Goal: Information Seeking & Learning: Learn about a topic

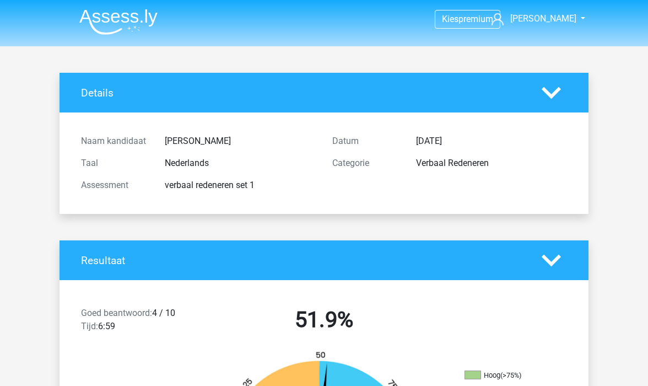
scroll to position [2155, 0]
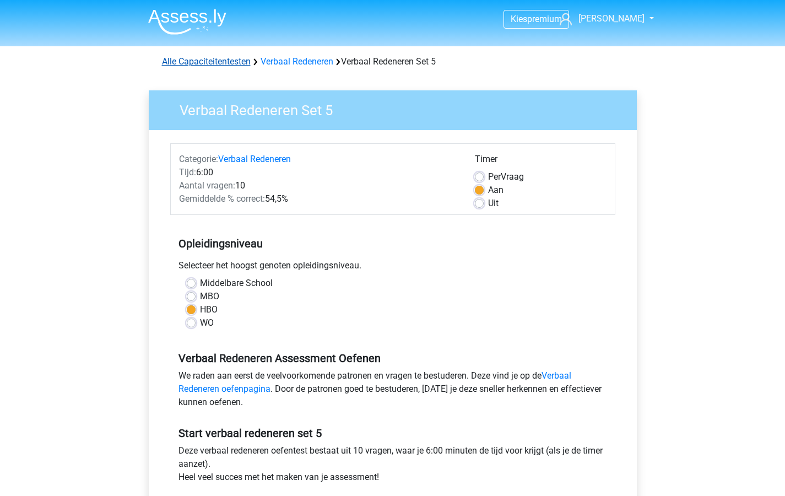
click at [197, 61] on link "Alle Capaciteitentesten" at bounding box center [206, 61] width 89 height 10
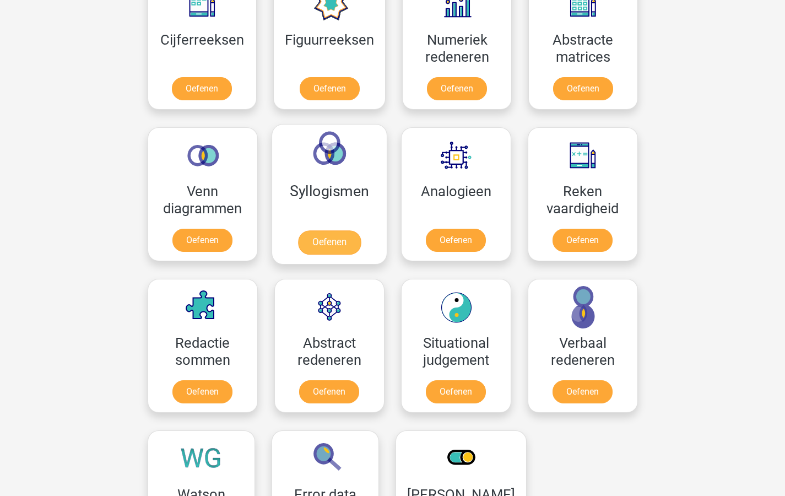
scroll to position [543, 0]
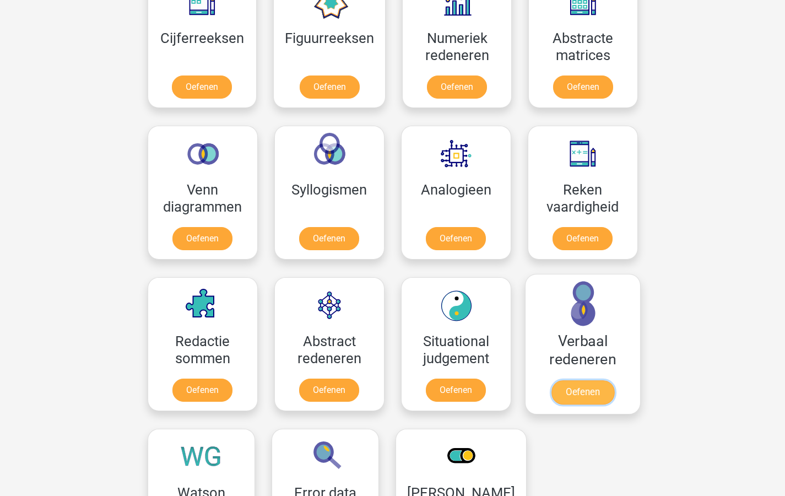
click at [584, 386] on link "Oefenen" at bounding box center [582, 392] width 63 height 24
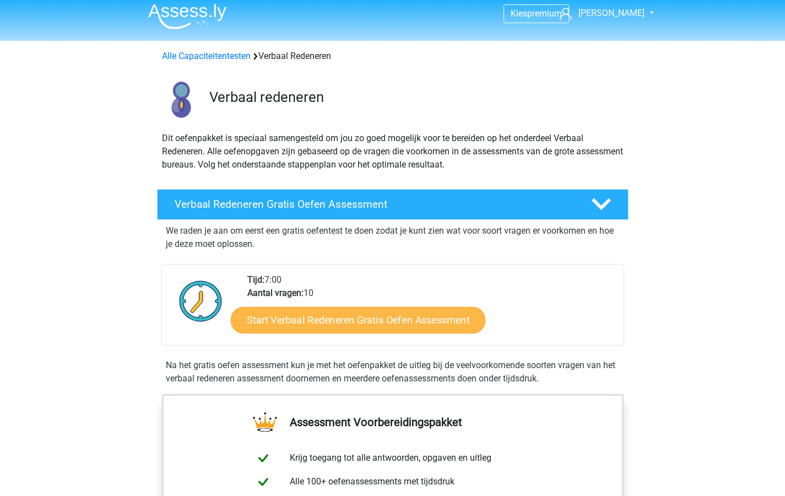
scroll to position [19, 0]
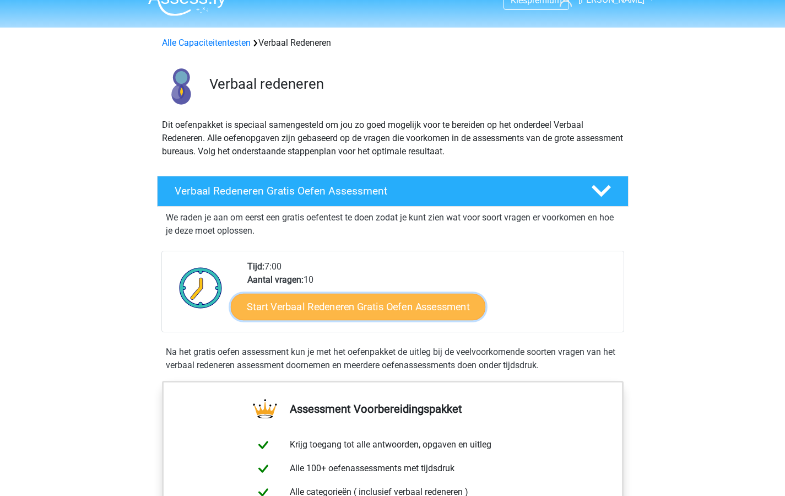
click at [391, 305] on link "Start Verbaal Redeneren Gratis Oefen Assessment" at bounding box center [358, 307] width 255 height 26
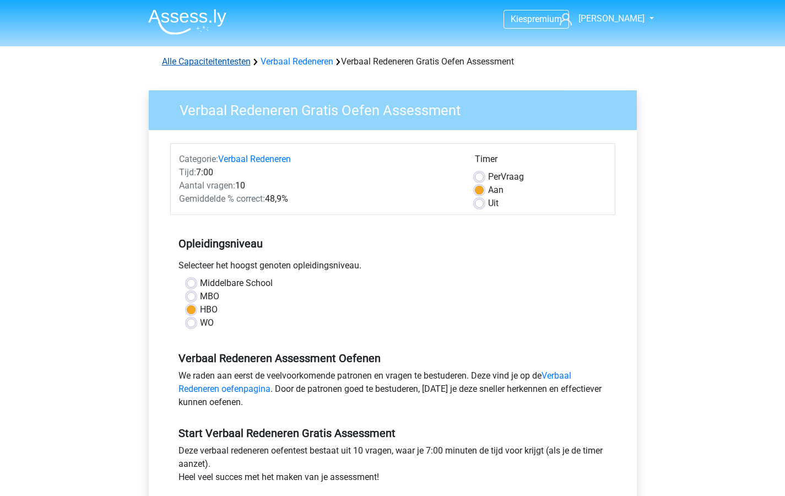
click at [198, 60] on link "Alle Capaciteitentesten" at bounding box center [206, 61] width 89 height 10
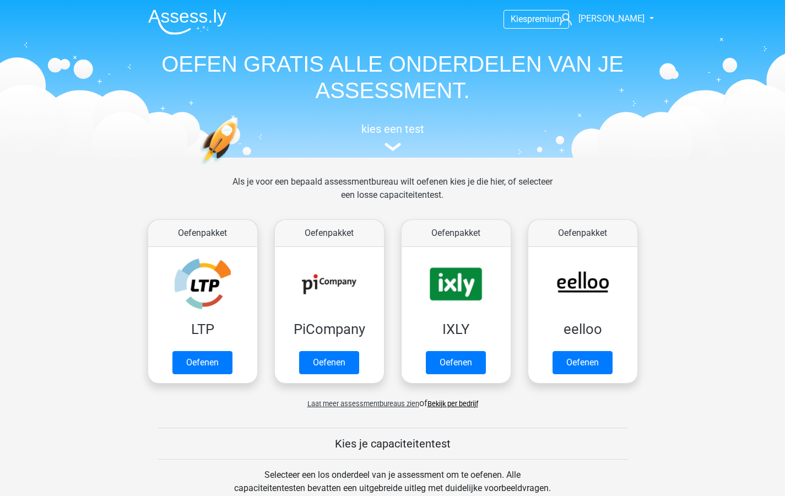
scroll to position [469, 0]
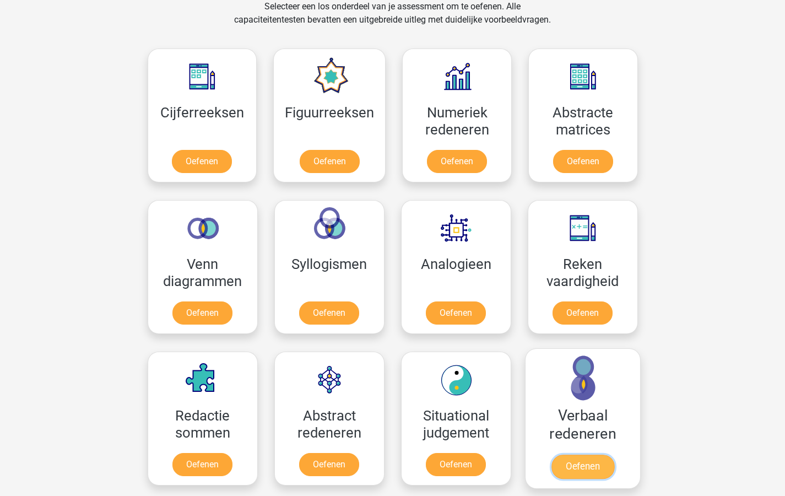
click at [587, 463] on link "Oefenen" at bounding box center [582, 467] width 63 height 24
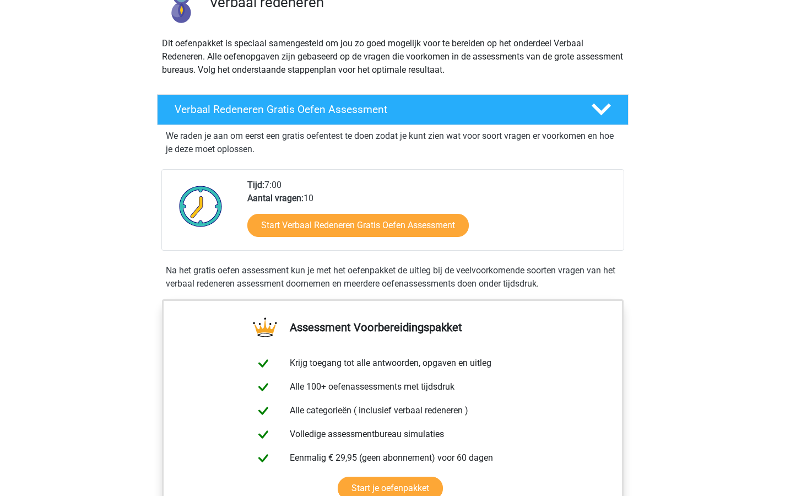
scroll to position [107, 0]
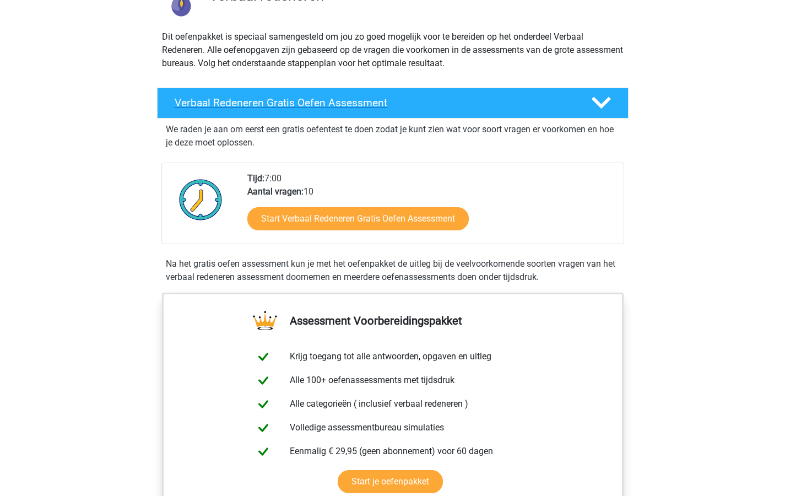
click at [600, 103] on icon at bounding box center [601, 102] width 19 height 19
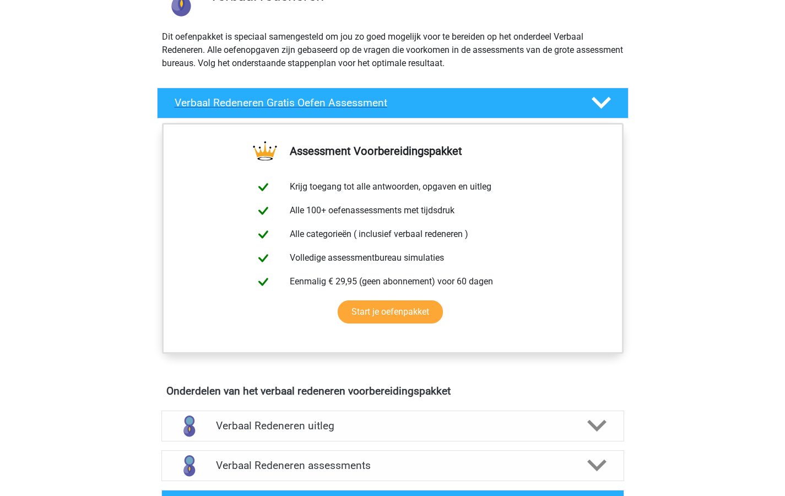
click at [597, 104] on polygon at bounding box center [601, 103] width 19 height 12
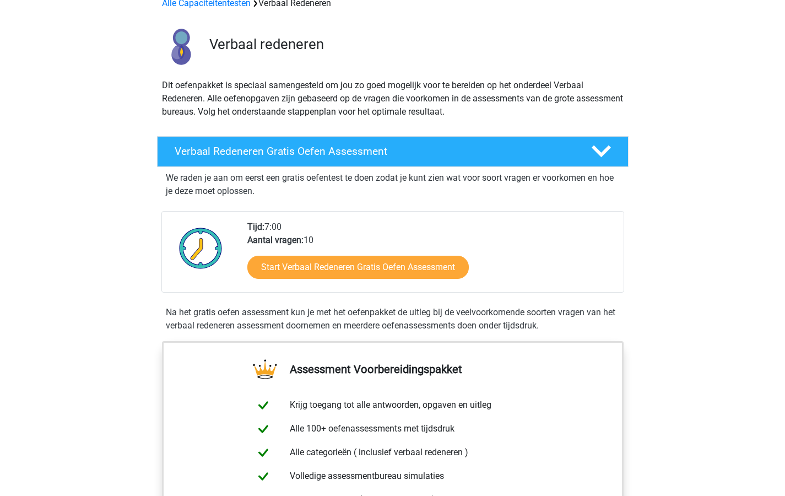
scroll to position [0, 0]
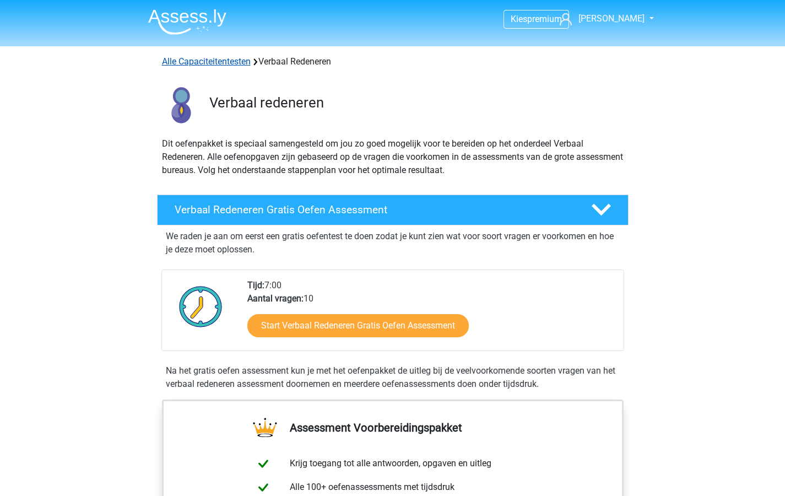
click at [213, 61] on link "Alle Capaciteitentesten" at bounding box center [206, 61] width 89 height 10
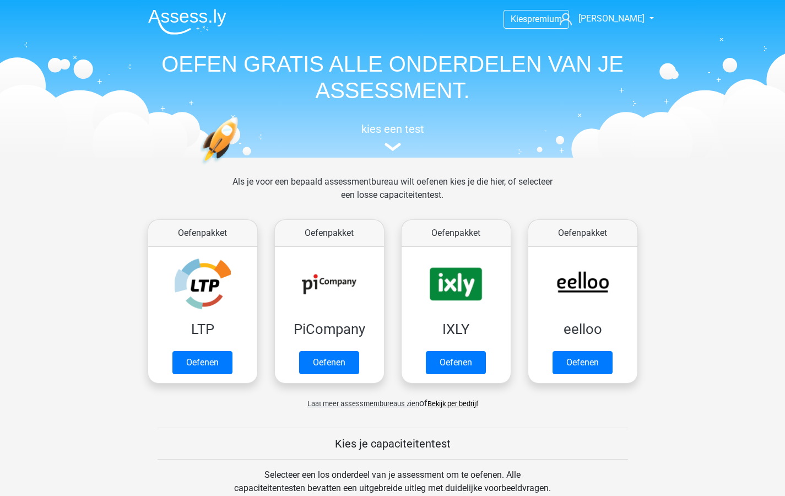
scroll to position [469, 0]
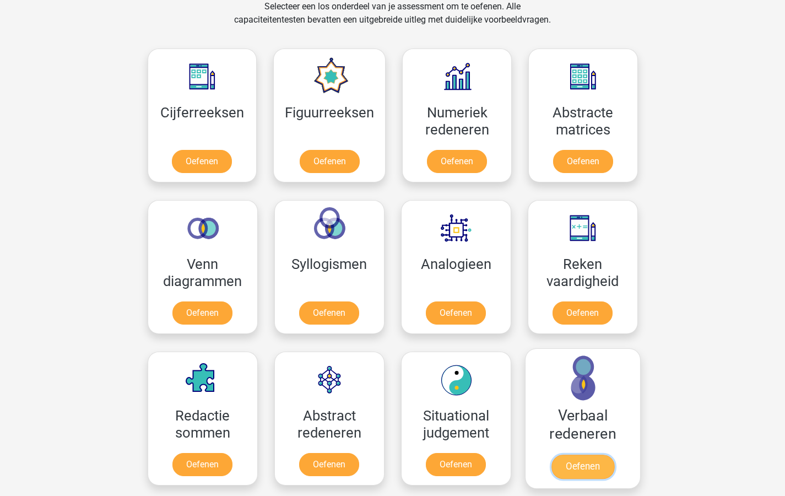
click at [584, 462] on link "Oefenen" at bounding box center [582, 467] width 63 height 24
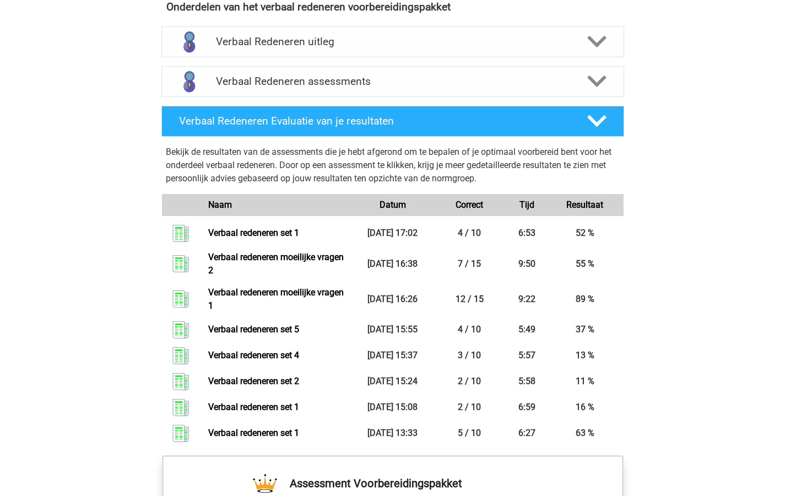
scroll to position [642, 0]
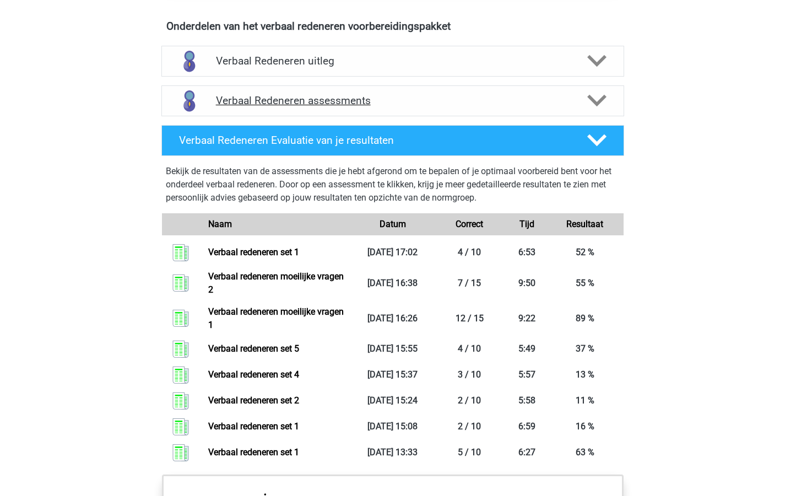
click at [596, 100] on icon at bounding box center [597, 100] width 19 height 19
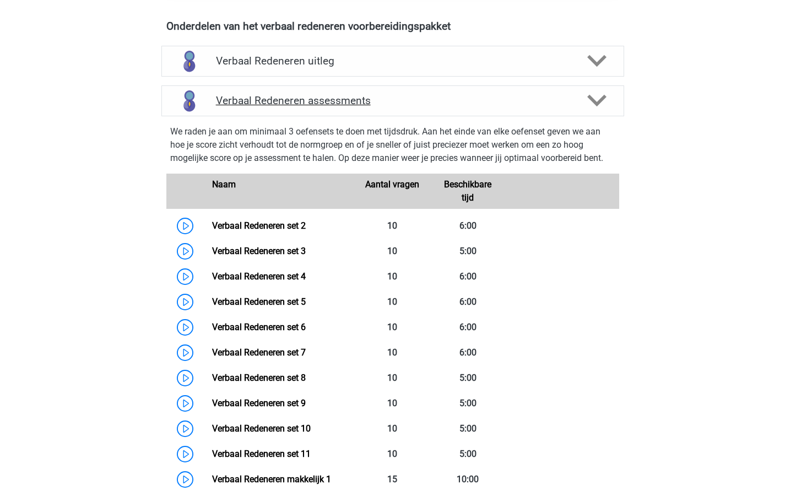
click at [600, 96] on icon at bounding box center [597, 100] width 19 height 19
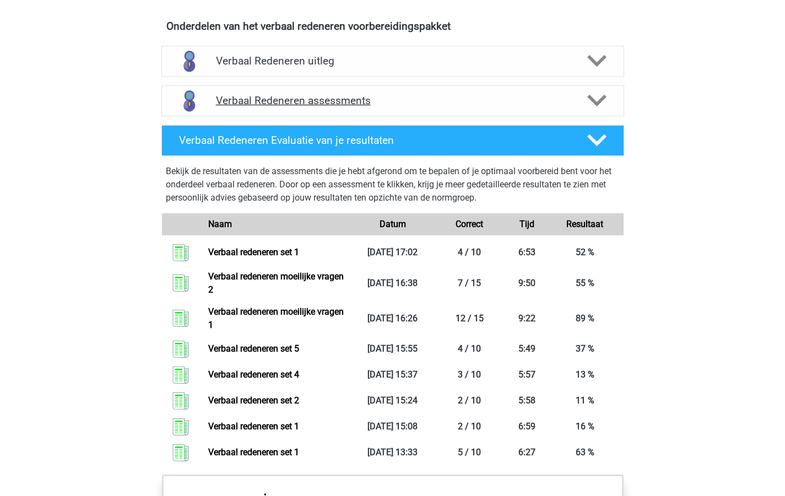
click at [600, 96] on icon at bounding box center [597, 100] width 19 height 19
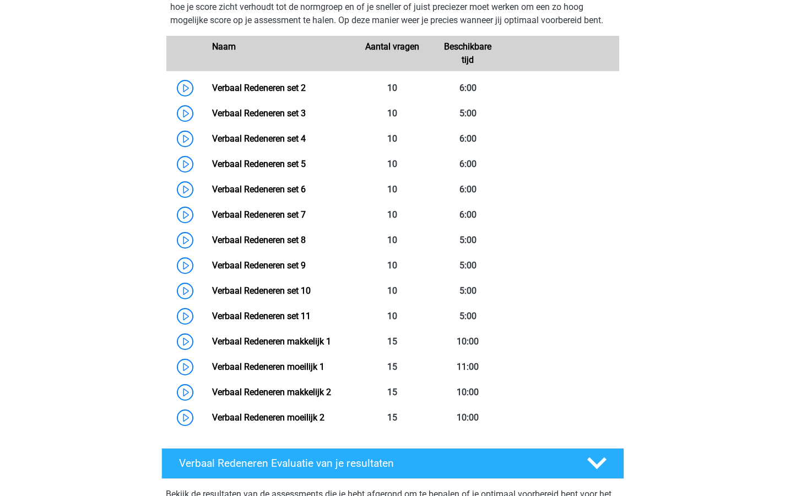
scroll to position [783, 0]
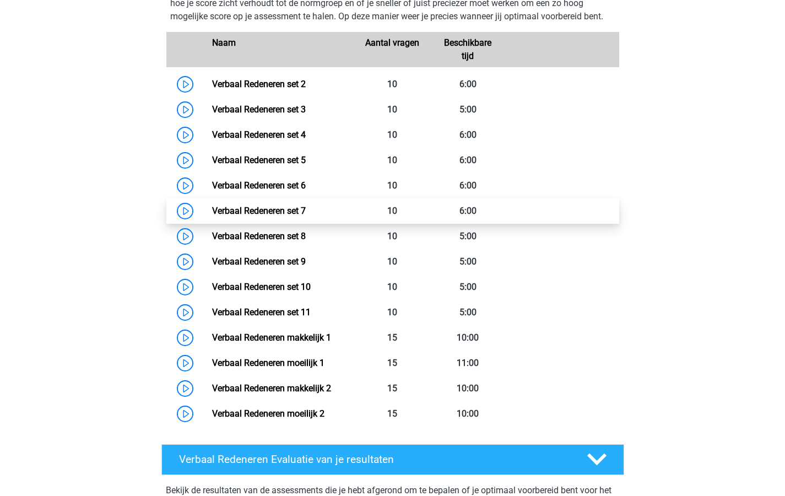
click at [253, 207] on link "Verbaal Redeneren set 7" at bounding box center [259, 211] width 94 height 10
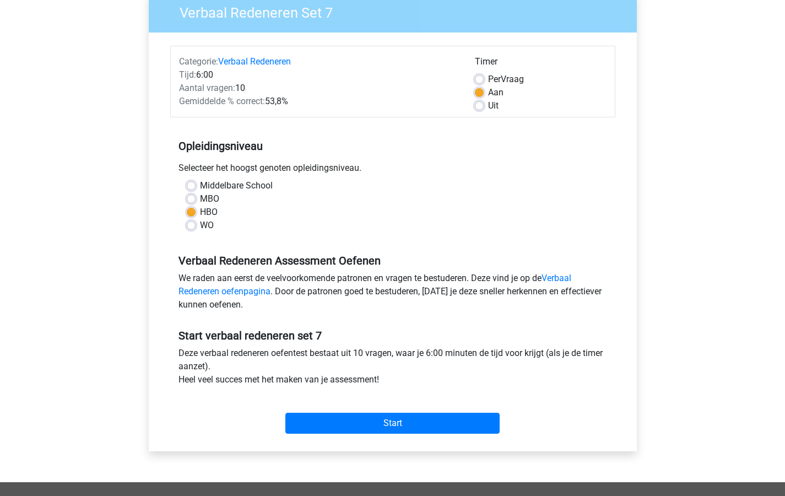
scroll to position [120, 0]
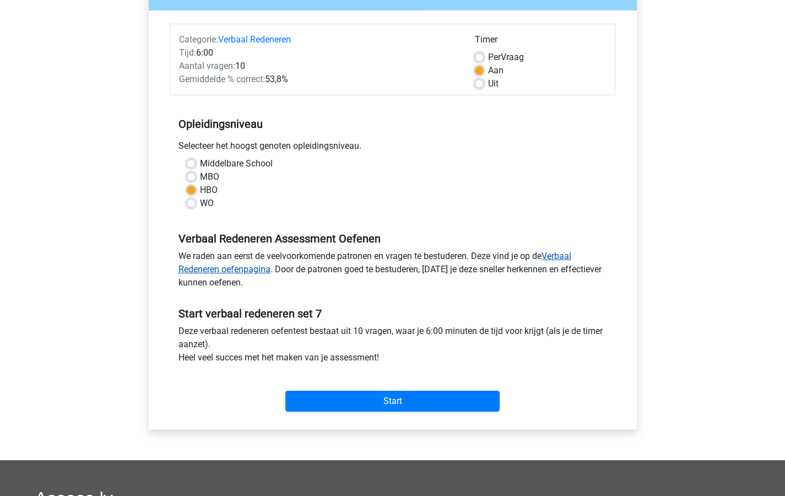
click at [557, 254] on link "Verbaal Redeneren oefenpagina" at bounding box center [375, 263] width 393 height 24
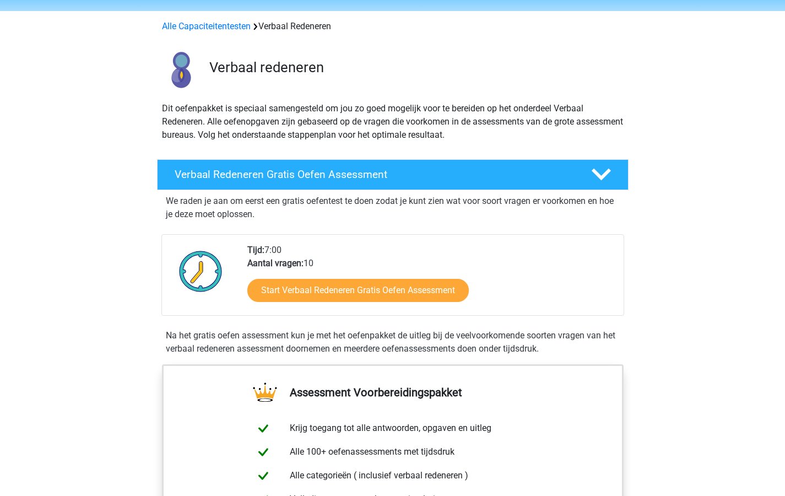
scroll to position [53, 0]
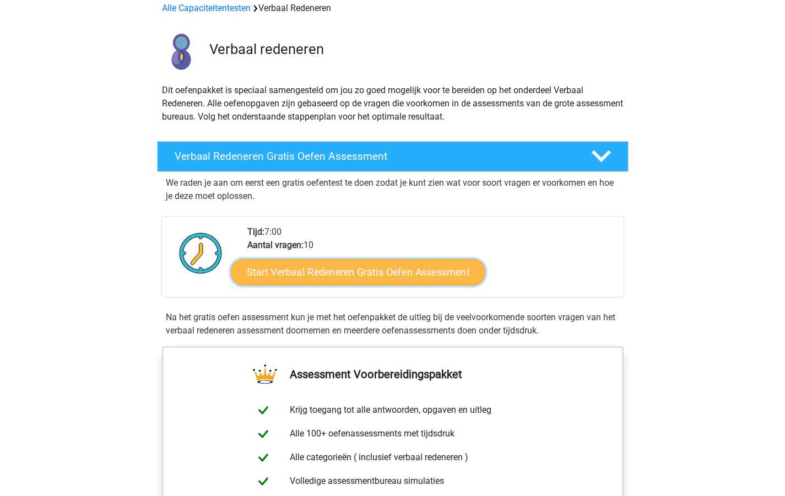
click at [273, 268] on link "Start Verbaal Redeneren Gratis Oefen Assessment" at bounding box center [358, 272] width 255 height 26
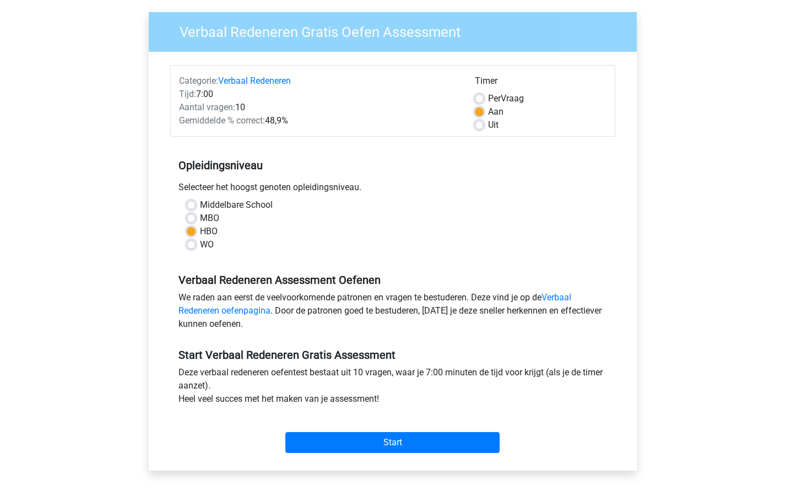
scroll to position [171, 0]
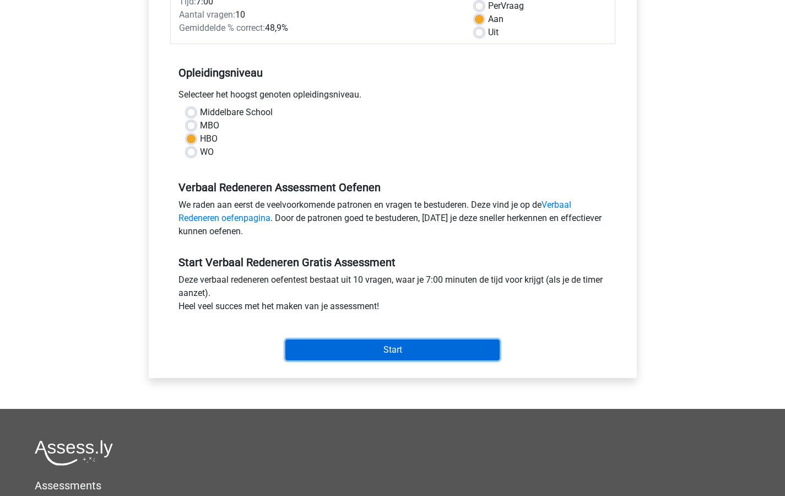
click at [397, 347] on input "Start" at bounding box center [393, 350] width 214 height 21
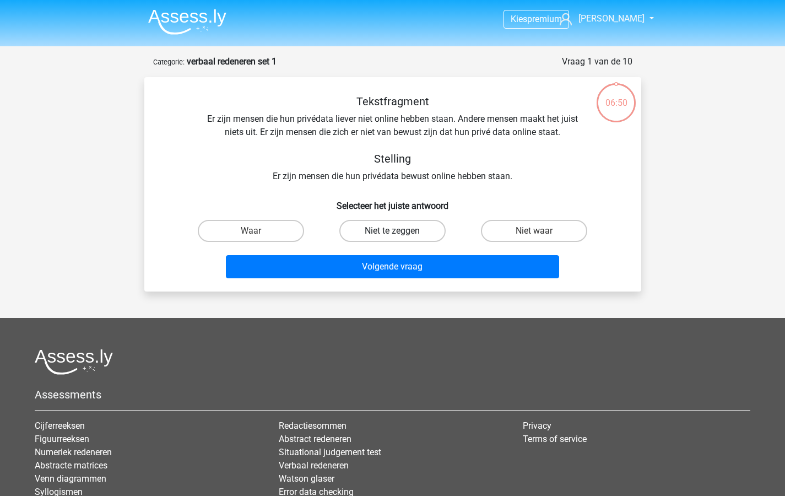
click at [374, 228] on label "Niet te zeggen" at bounding box center [393, 231] width 106 height 22
click at [392, 231] on input "Niet te zeggen" at bounding box center [395, 234] width 7 height 7
radio input "true"
click at [520, 228] on label "Niet waar" at bounding box center [534, 231] width 106 height 22
click at [535, 231] on input "Niet waar" at bounding box center [538, 234] width 7 height 7
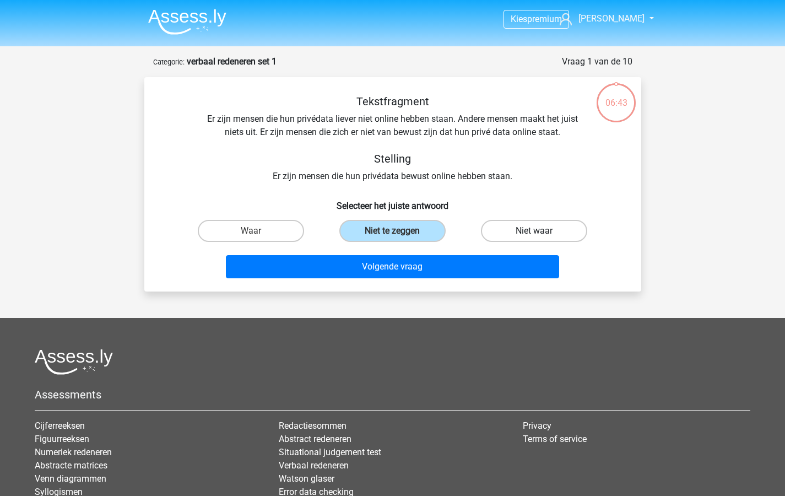
radio input "true"
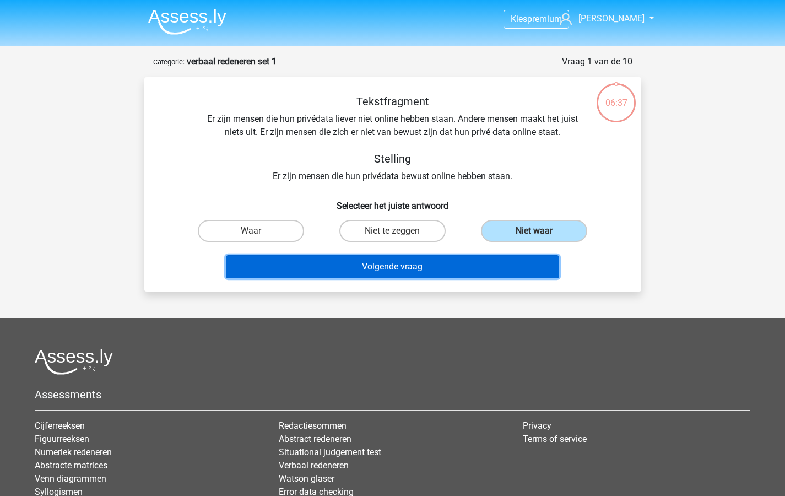
click at [390, 265] on button "Volgende vraag" at bounding box center [392, 266] width 333 height 23
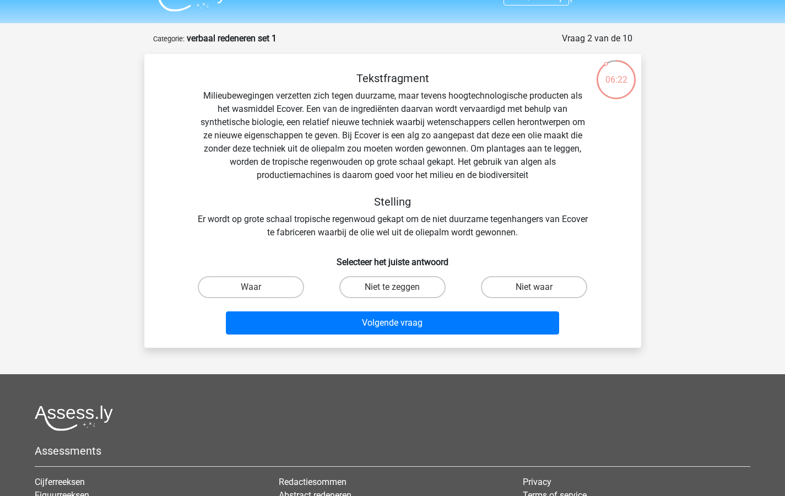
scroll to position [23, 0]
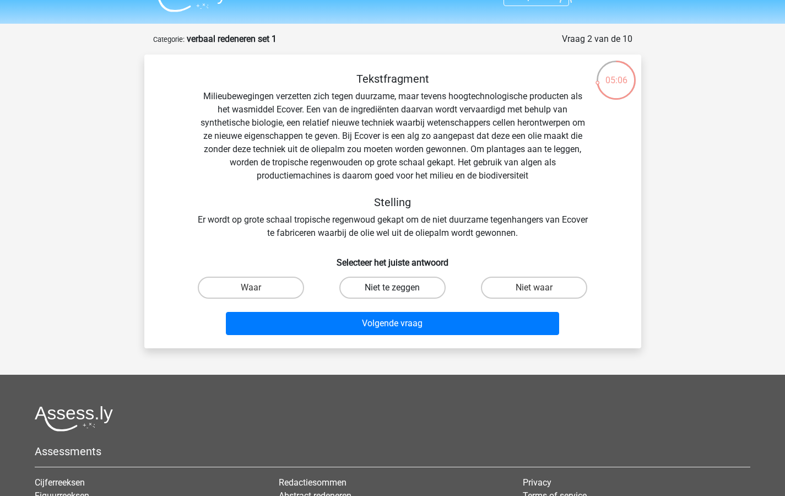
click at [388, 286] on label "Niet te zeggen" at bounding box center [393, 288] width 106 height 22
click at [392, 288] on input "Niet te zeggen" at bounding box center [395, 291] width 7 height 7
radio input "true"
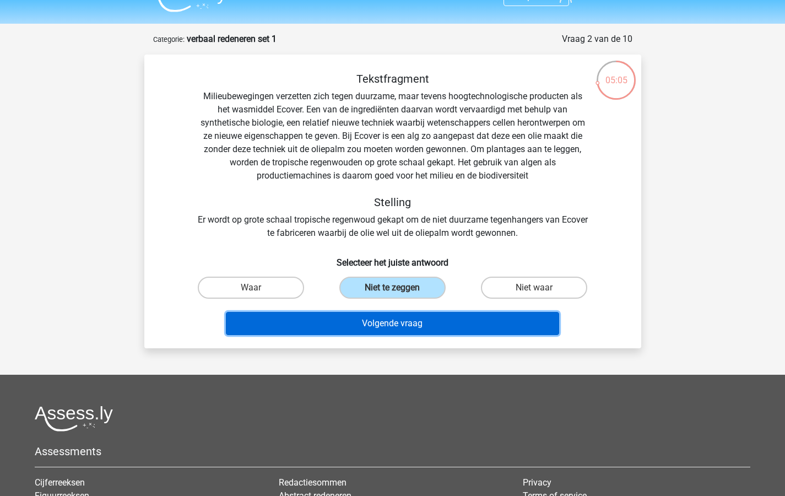
click at [378, 323] on button "Volgende vraag" at bounding box center [392, 323] width 333 height 23
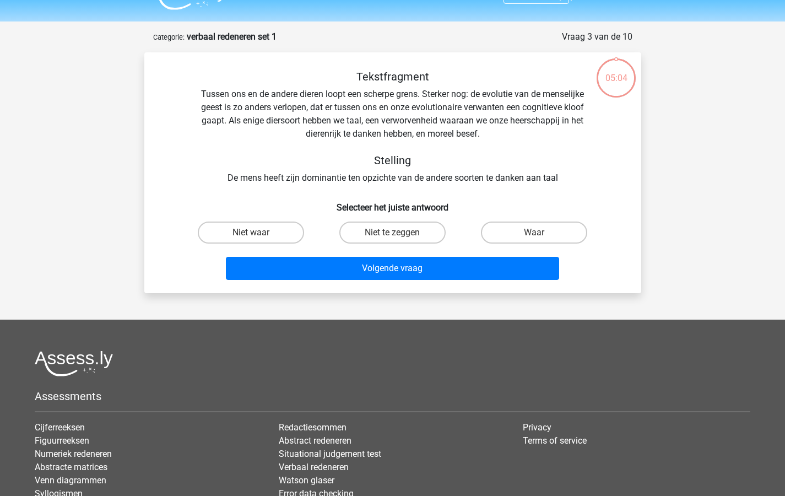
scroll to position [55, 0]
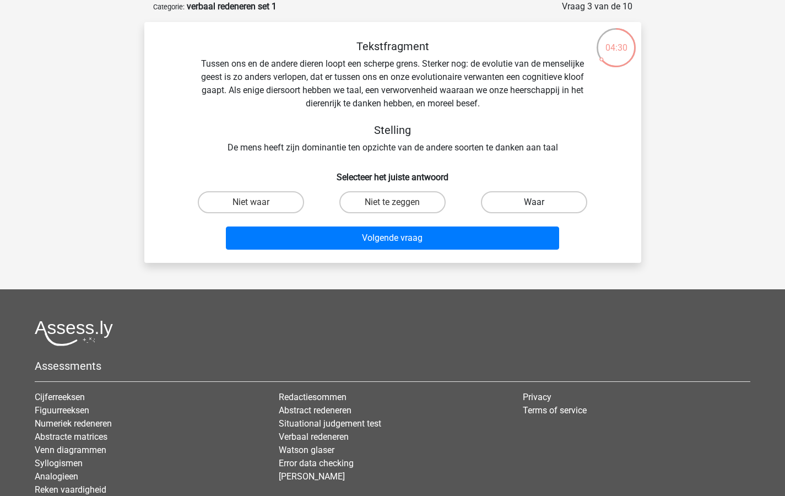
click at [532, 200] on label "Waar" at bounding box center [534, 202] width 106 height 22
click at [535, 202] on input "Waar" at bounding box center [538, 205] width 7 height 7
radio input "true"
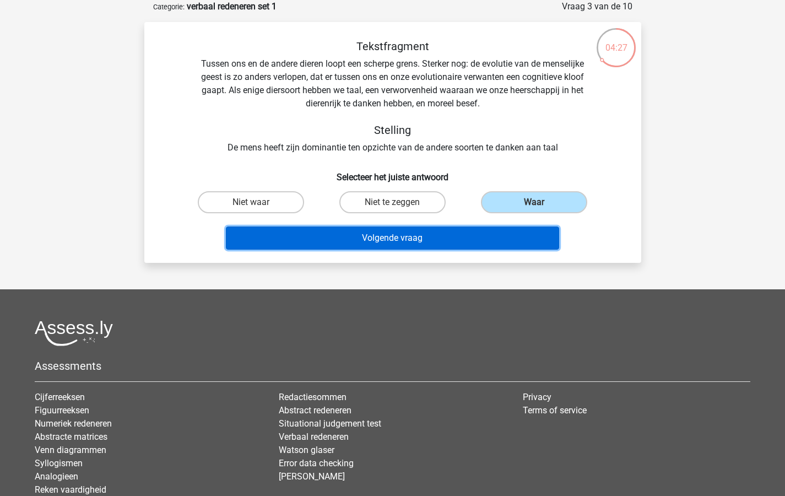
click at [383, 232] on button "Volgende vraag" at bounding box center [392, 238] width 333 height 23
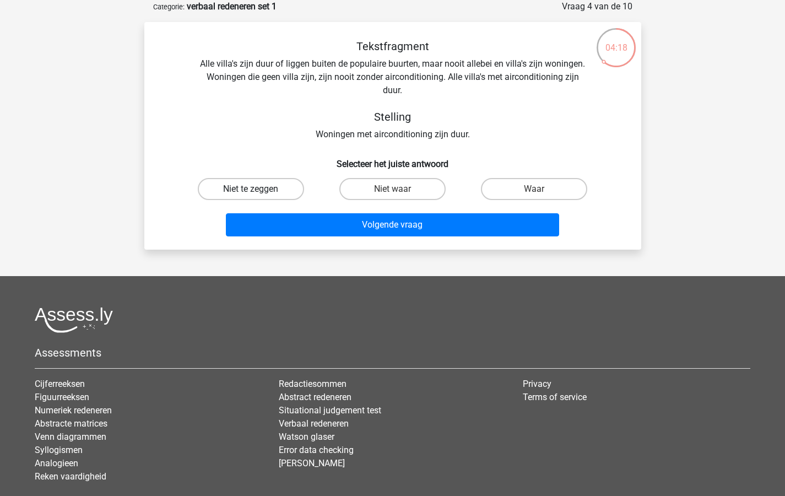
click at [261, 188] on label "Niet te zeggen" at bounding box center [251, 189] width 106 height 22
click at [258, 189] on input "Niet te zeggen" at bounding box center [254, 192] width 7 height 7
radio input "true"
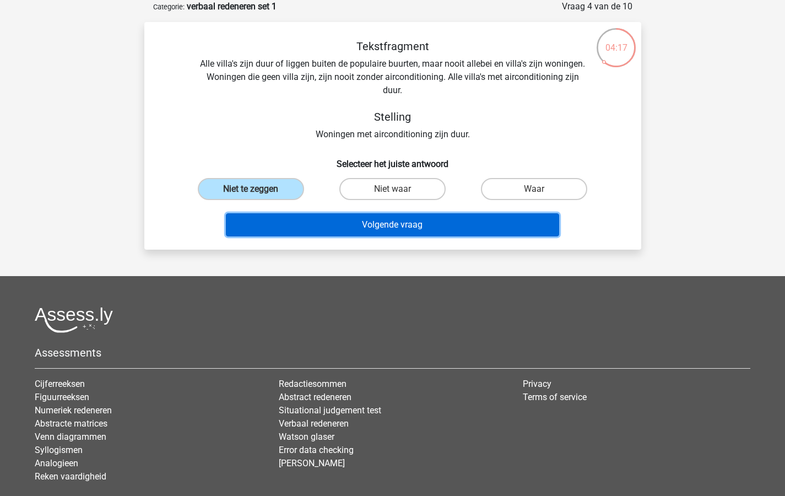
click at [304, 225] on button "Volgende vraag" at bounding box center [392, 224] width 333 height 23
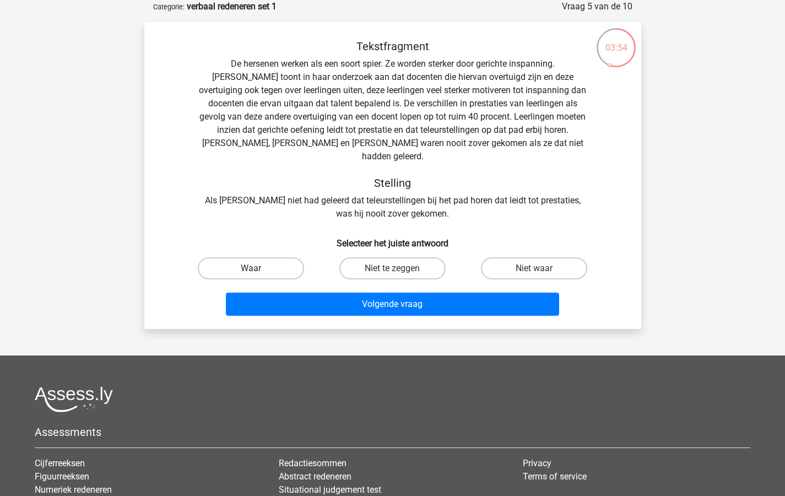
click at [245, 257] on label "Waar" at bounding box center [251, 268] width 106 height 22
click at [251, 268] on input "Waar" at bounding box center [254, 271] width 7 height 7
radio input "true"
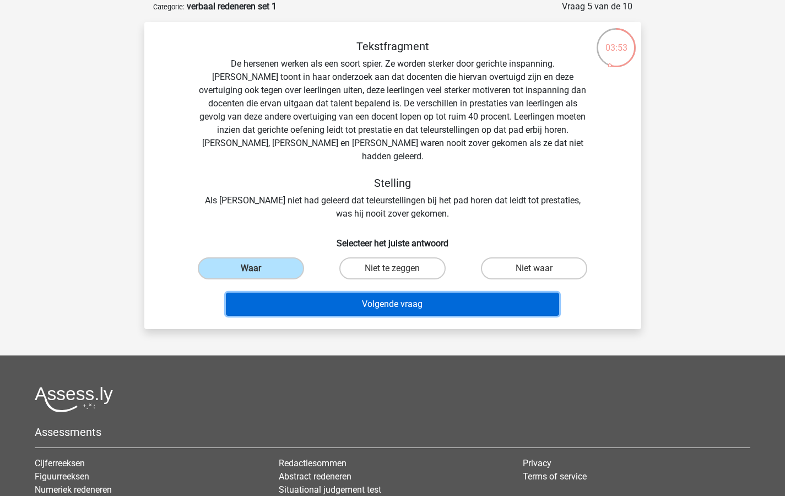
click at [326, 300] on button "Volgende vraag" at bounding box center [392, 304] width 333 height 23
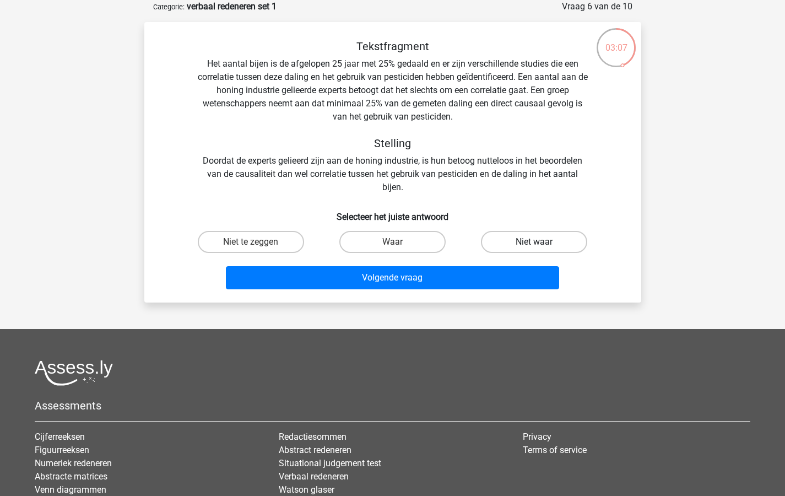
click at [524, 238] on label "Niet waar" at bounding box center [534, 242] width 106 height 22
click at [535, 242] on input "Niet waar" at bounding box center [538, 245] width 7 height 7
radio input "true"
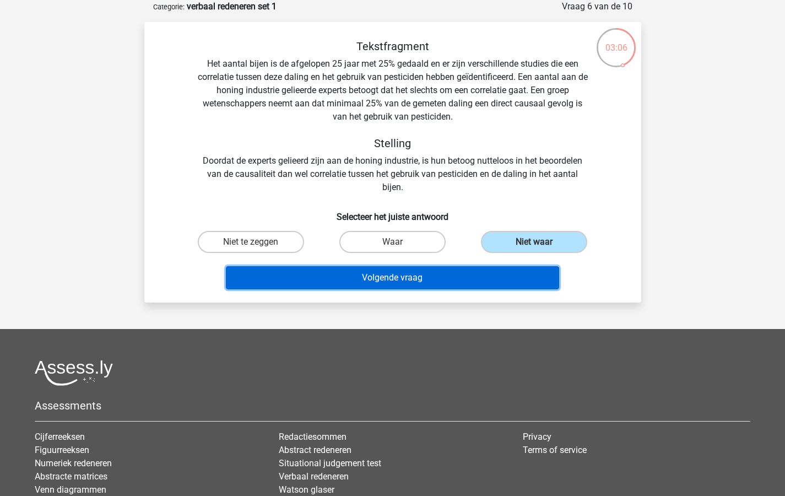
click at [403, 276] on button "Volgende vraag" at bounding box center [392, 277] width 333 height 23
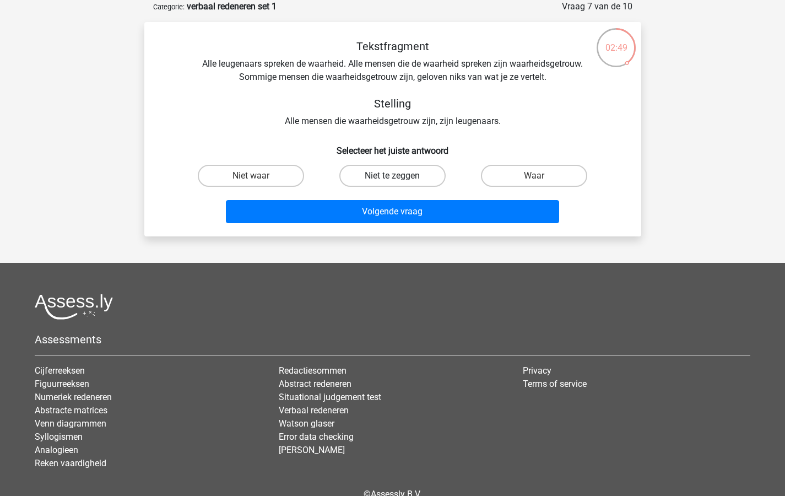
click at [369, 173] on label "Niet te zeggen" at bounding box center [393, 176] width 106 height 22
click at [392, 176] on input "Niet te zeggen" at bounding box center [395, 179] width 7 height 7
radio input "true"
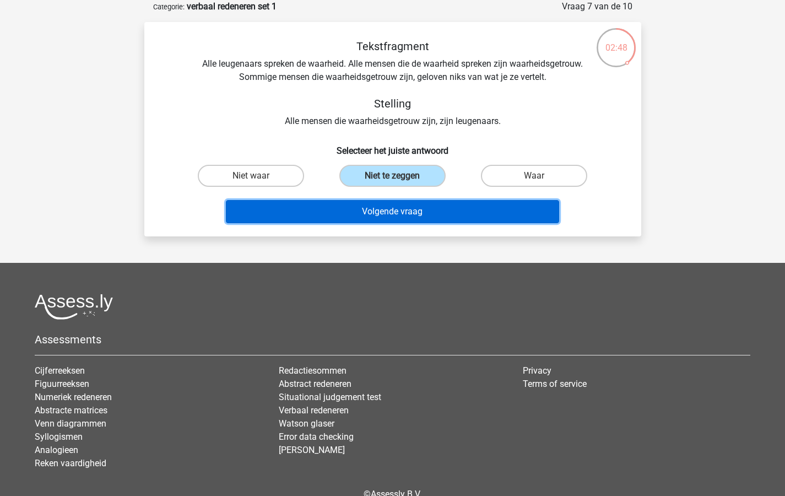
click at [369, 213] on button "Volgende vraag" at bounding box center [392, 211] width 333 height 23
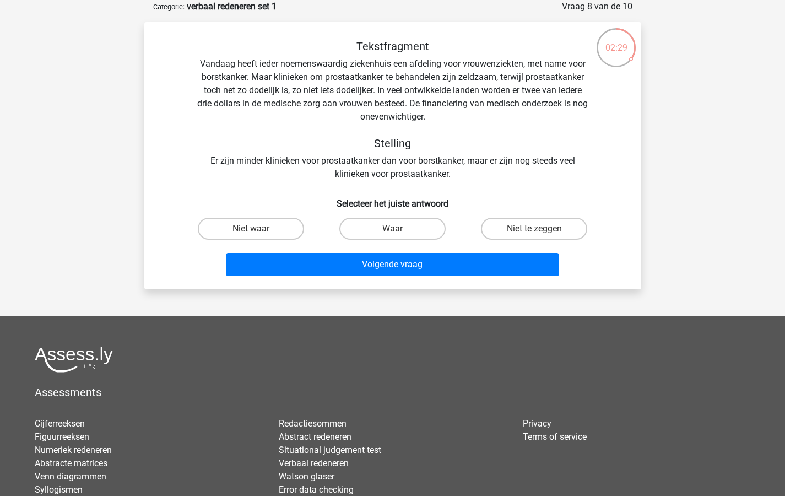
drag, startPoint x: 240, startPoint y: 227, endPoint x: 251, endPoint y: 235, distance: 13.8
click at [241, 227] on label "Niet waar" at bounding box center [251, 229] width 106 height 22
click at [251, 229] on input "Niet waar" at bounding box center [254, 232] width 7 height 7
radio input "true"
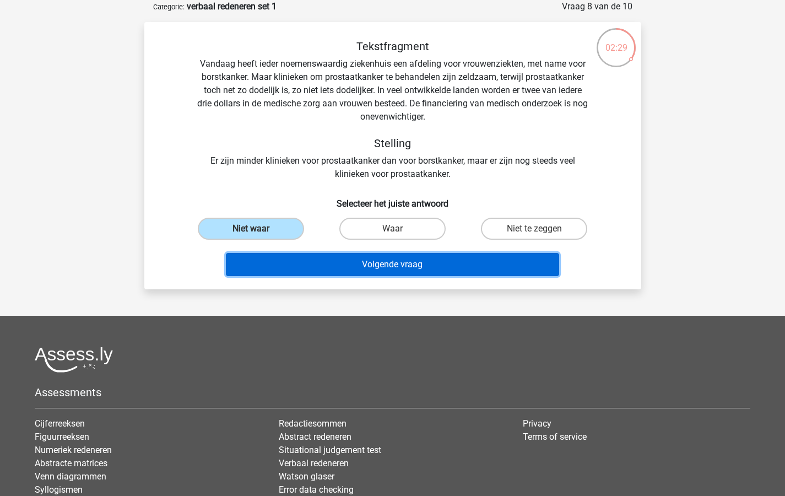
click at [281, 265] on button "Volgende vraag" at bounding box center [392, 264] width 333 height 23
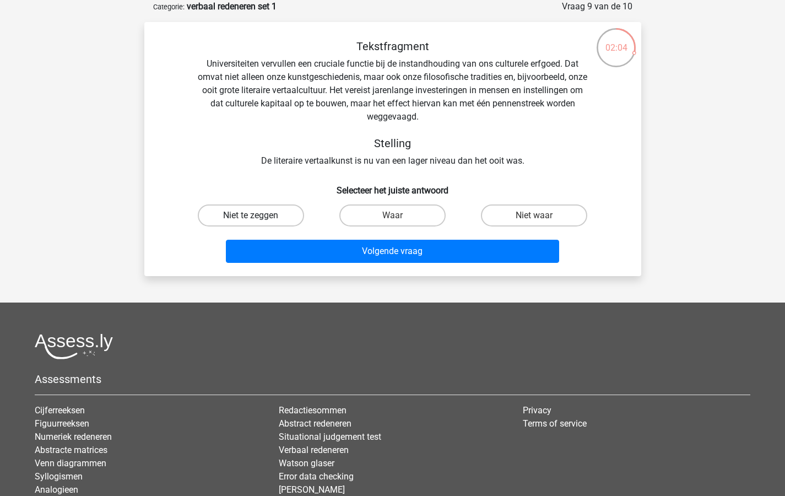
click at [254, 207] on label "Niet te zeggen" at bounding box center [251, 216] width 106 height 22
click at [254, 216] on input "Niet te zeggen" at bounding box center [254, 219] width 7 height 7
radio input "true"
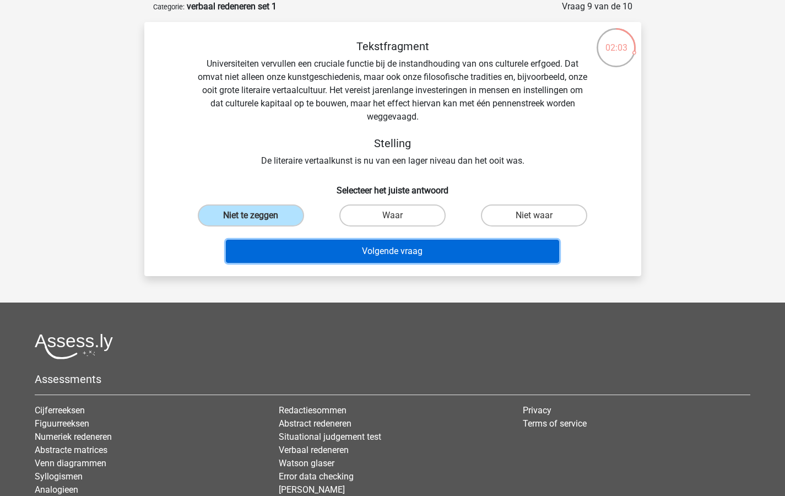
click at [336, 253] on button "Volgende vraag" at bounding box center [392, 251] width 333 height 23
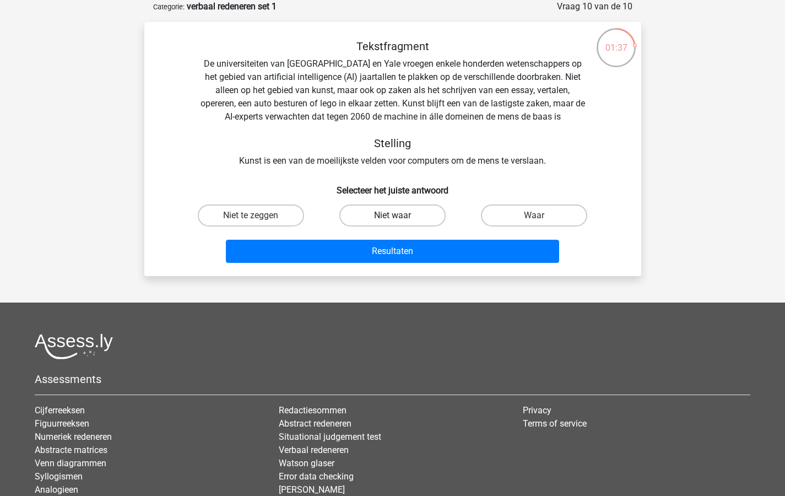
click at [398, 214] on label "Niet waar" at bounding box center [393, 216] width 106 height 22
click at [398, 216] on input "Niet waar" at bounding box center [395, 219] width 7 height 7
radio input "true"
click at [231, 213] on label "Niet te zeggen" at bounding box center [251, 216] width 106 height 22
click at [251, 216] on input "Niet te zeggen" at bounding box center [254, 219] width 7 height 7
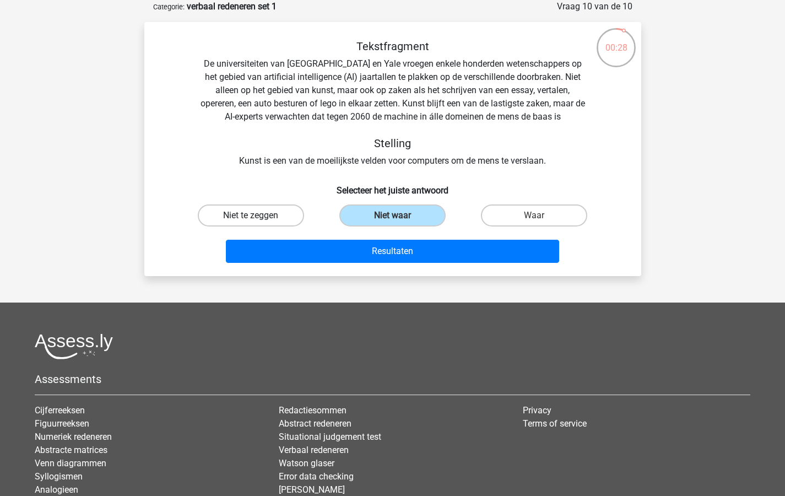
radio input "true"
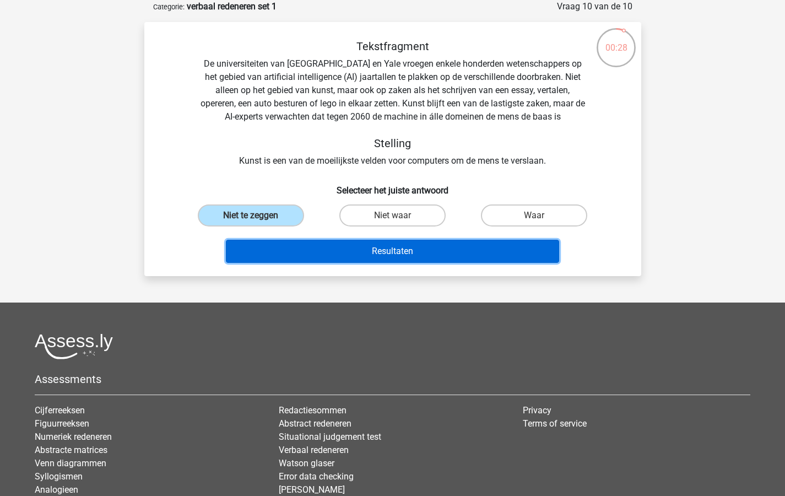
click at [350, 253] on button "Resultaten" at bounding box center [392, 251] width 333 height 23
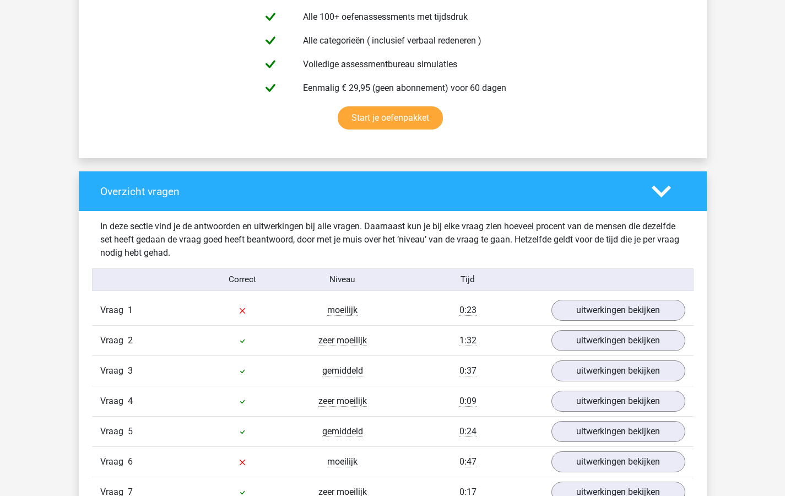
scroll to position [714, 0]
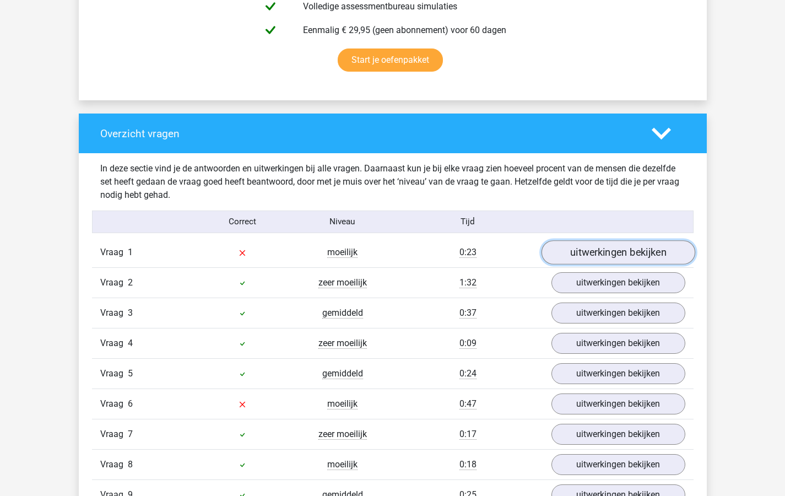
click at [581, 251] on link "uitwerkingen bekijken" at bounding box center [618, 252] width 154 height 24
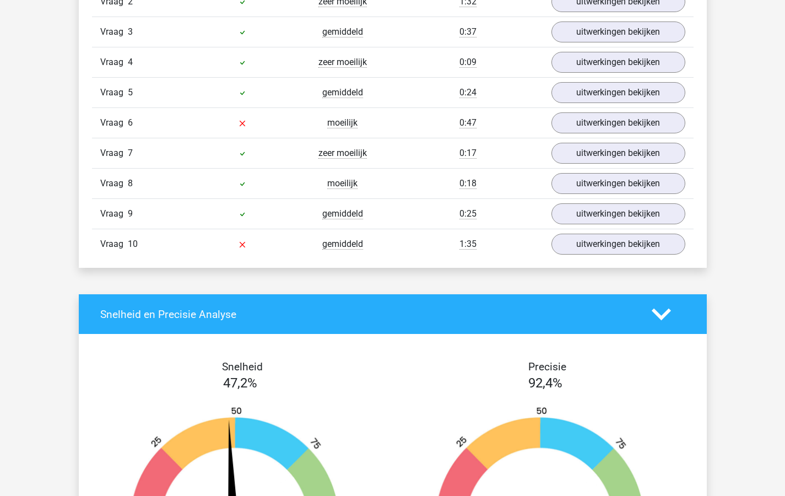
scroll to position [1293, 0]
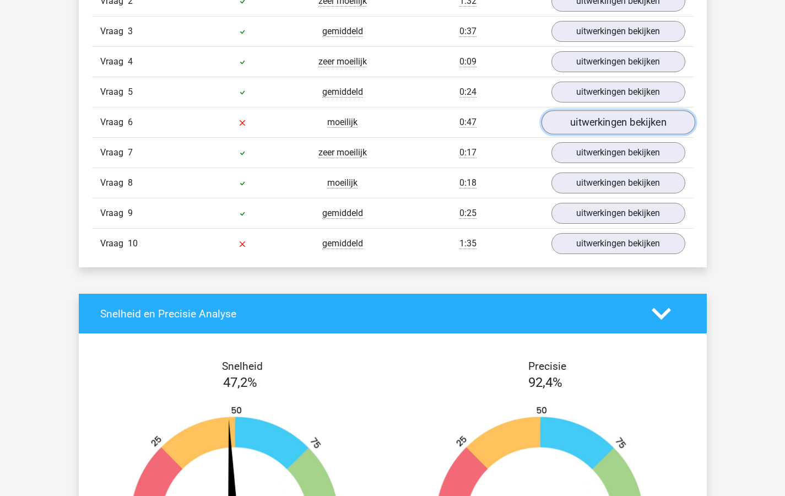
click at [583, 121] on link "uitwerkingen bekijken" at bounding box center [618, 123] width 154 height 24
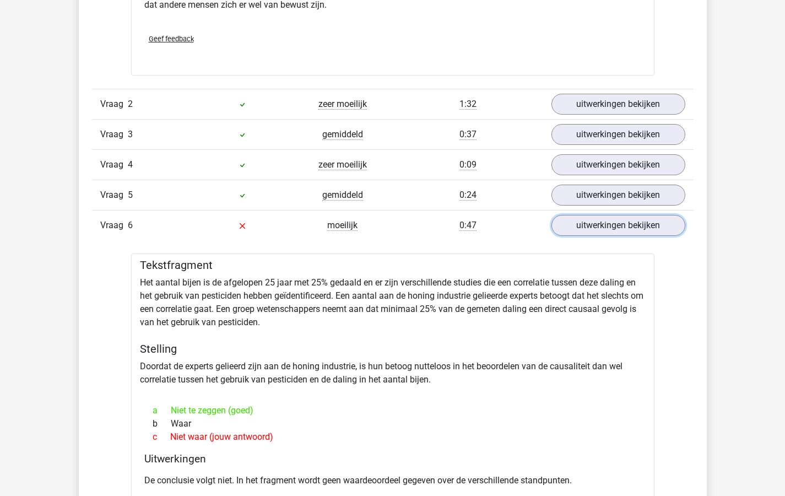
scroll to position [1167, 0]
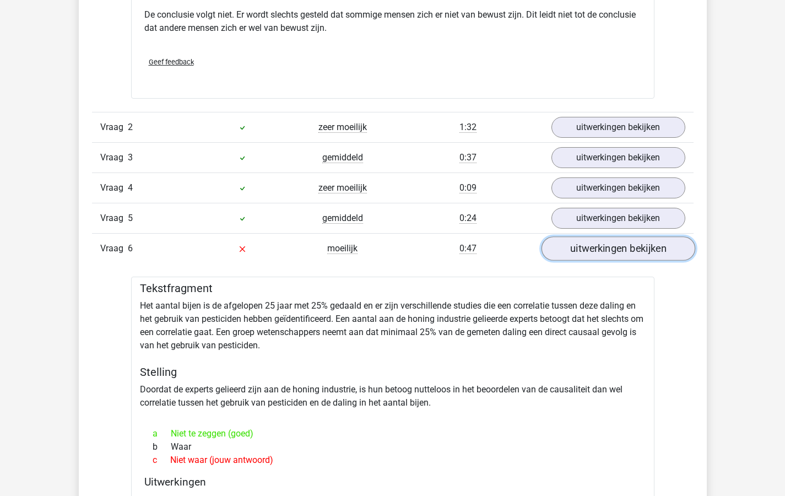
click at [596, 248] on link "uitwerkingen bekijken" at bounding box center [618, 249] width 154 height 24
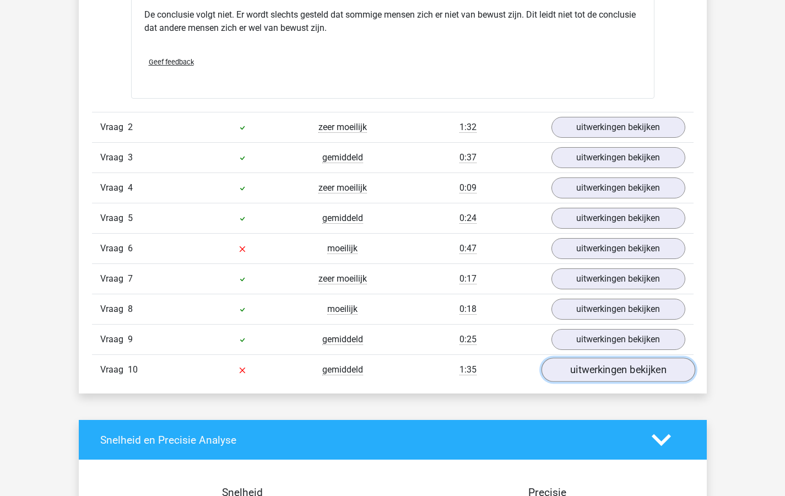
click at [594, 365] on link "uitwerkingen bekijken" at bounding box center [618, 370] width 154 height 24
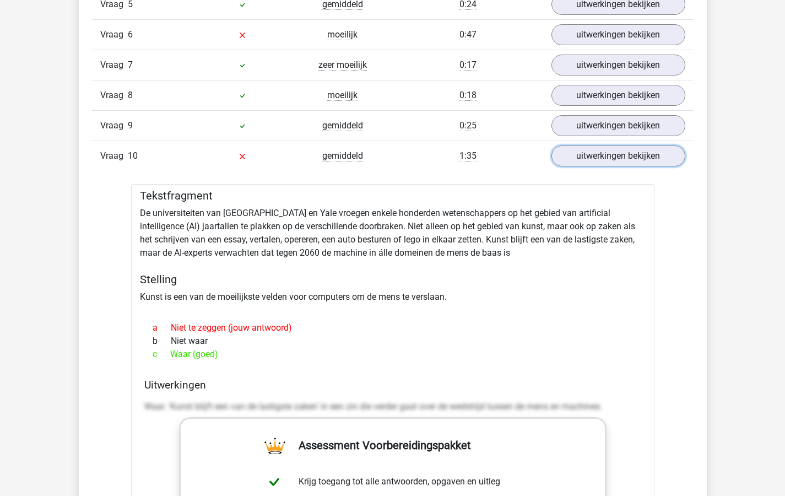
scroll to position [1380, 0]
drag, startPoint x: 572, startPoint y: 244, endPoint x: 510, endPoint y: 246, distance: 61.2
click at [510, 246] on div "Tekstfragment De universiteiten van [GEOGRAPHIC_DATA] en Yale vroegen enkele ho…" at bounding box center [393, 481] width 524 height 593
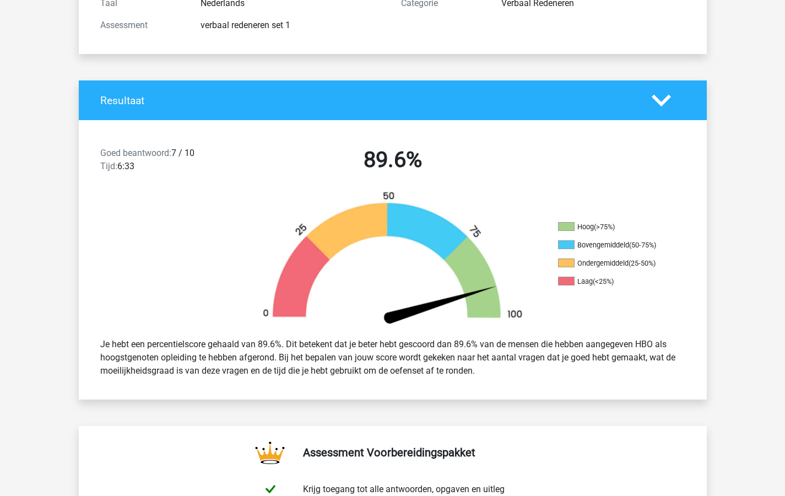
scroll to position [0, 0]
